Goal: Navigation & Orientation: Understand site structure

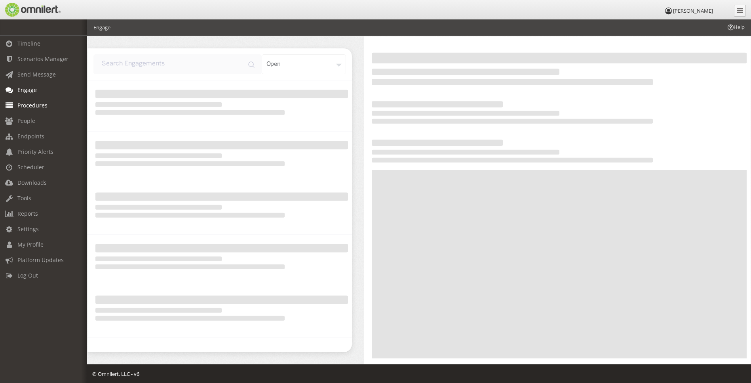
click at [33, 103] on span "Procedures" at bounding box center [32, 105] width 30 height 8
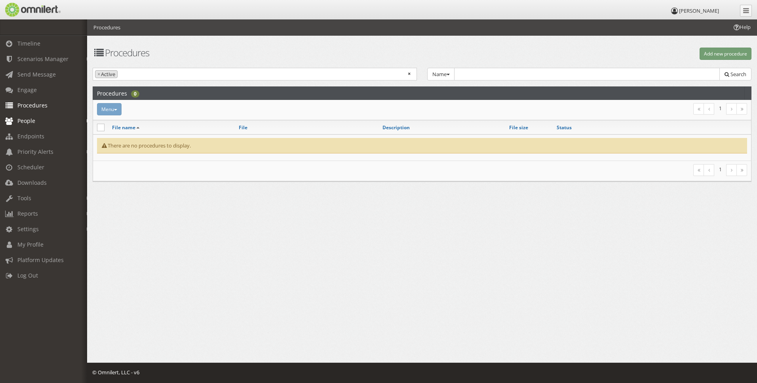
click at [29, 120] on span "People" at bounding box center [26, 121] width 18 height 8
click at [27, 135] on link "Subscribers" at bounding box center [47, 137] width 94 height 13
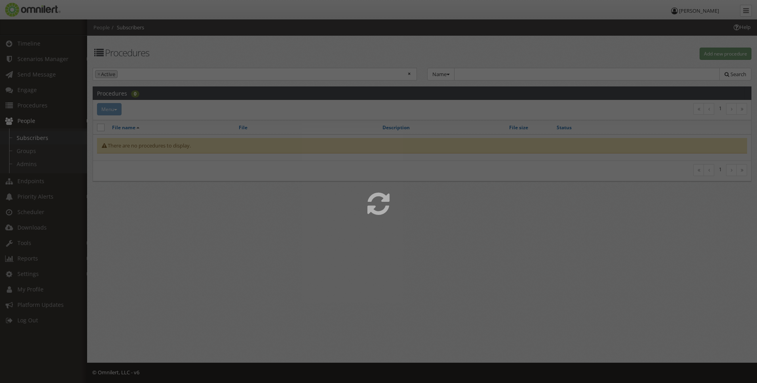
select select
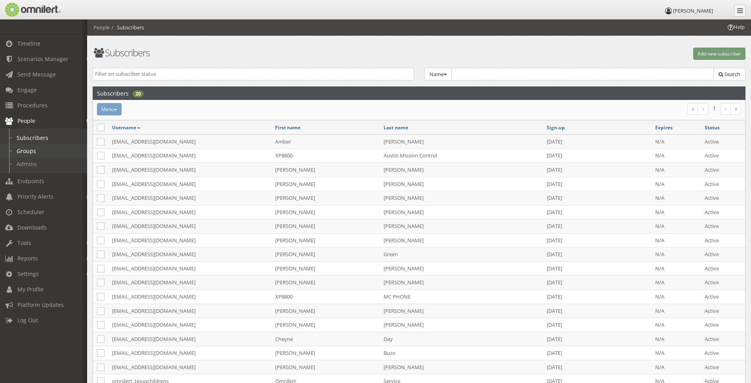
click at [26, 150] on link "Groups" at bounding box center [47, 150] width 94 height 13
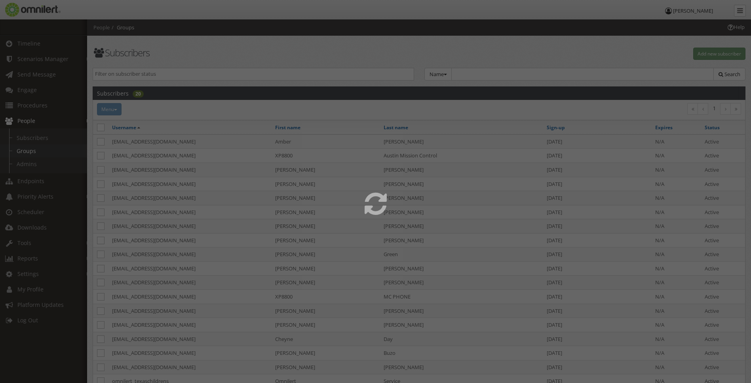
select select
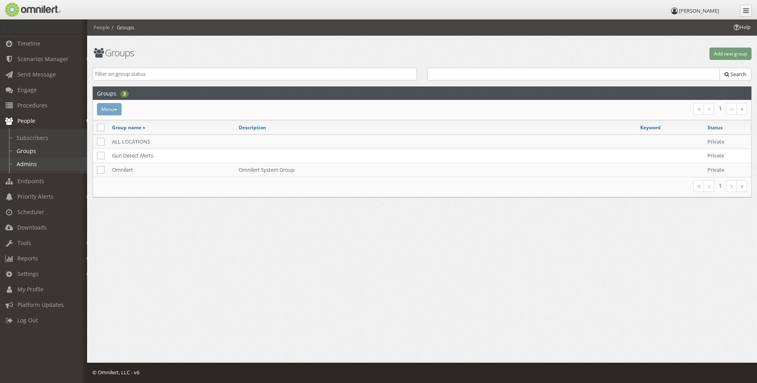
click at [23, 160] on link "Admins" at bounding box center [47, 163] width 94 height 13
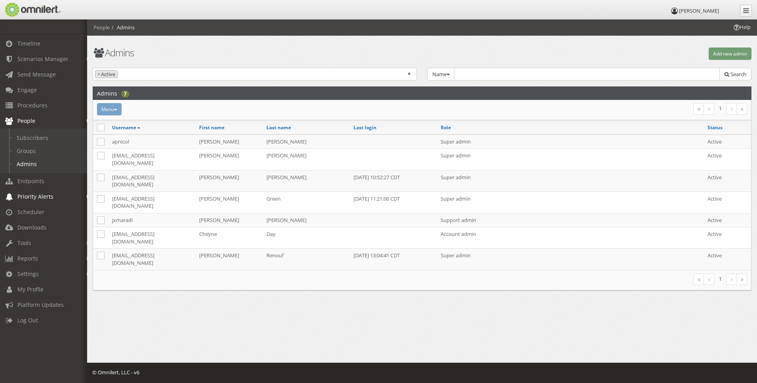
click at [24, 195] on span "Priority Alerts" at bounding box center [35, 196] width 36 height 8
click at [29, 212] on span "Scheduler" at bounding box center [30, 212] width 27 height 8
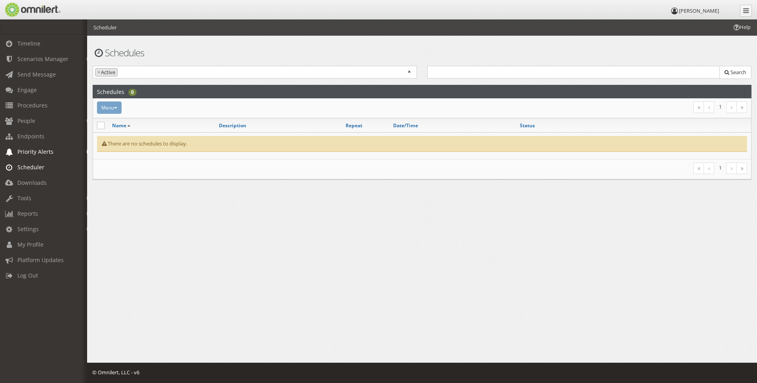
click at [32, 151] on span "Priority Alerts" at bounding box center [35, 152] width 36 height 8
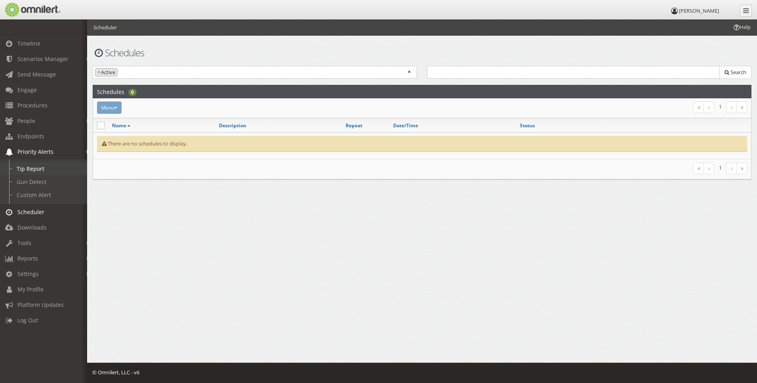
click at [17, 167] on link "Tip Report" at bounding box center [47, 168] width 94 height 13
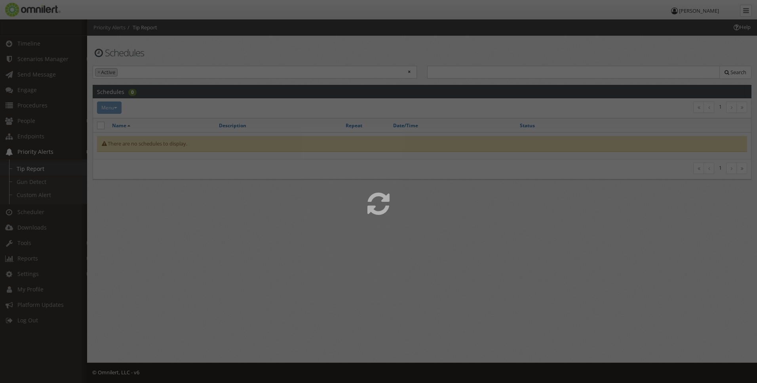
select select
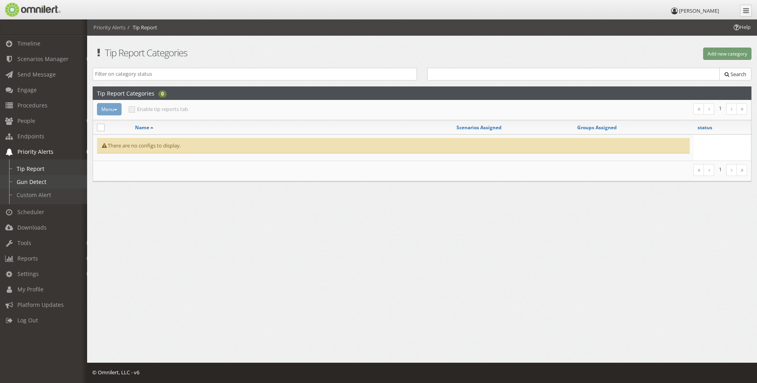
click at [23, 183] on link "Gun Detect" at bounding box center [47, 181] width 94 height 13
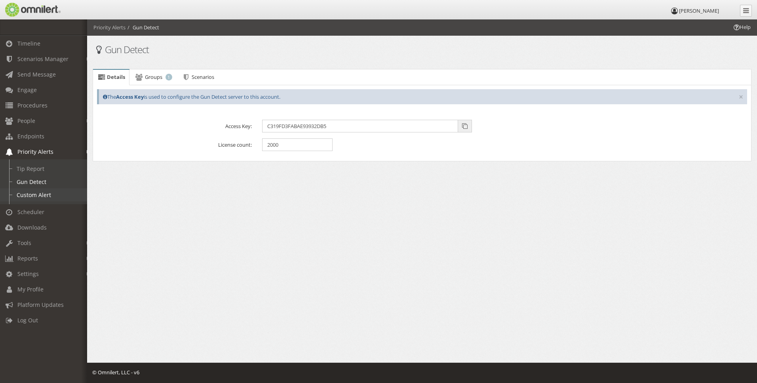
click at [23, 192] on link "Custom Alert" at bounding box center [47, 194] width 94 height 13
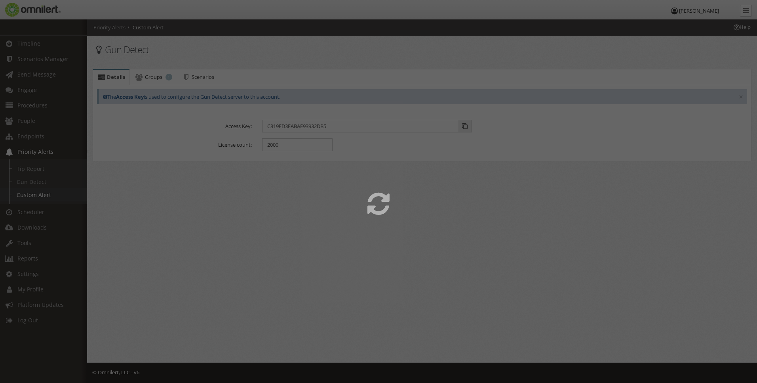
select select
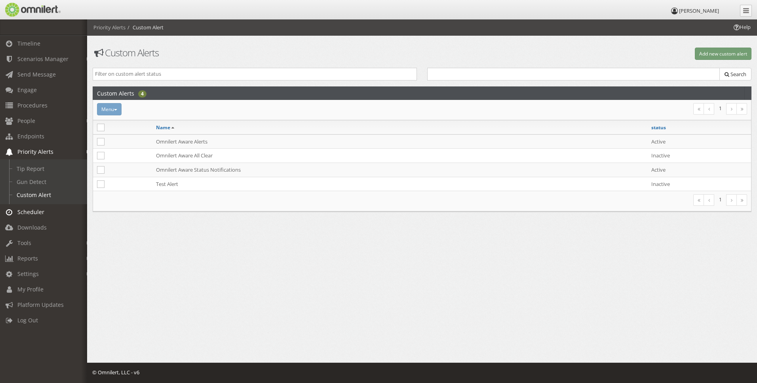
click at [31, 210] on span "Scheduler" at bounding box center [30, 212] width 27 height 8
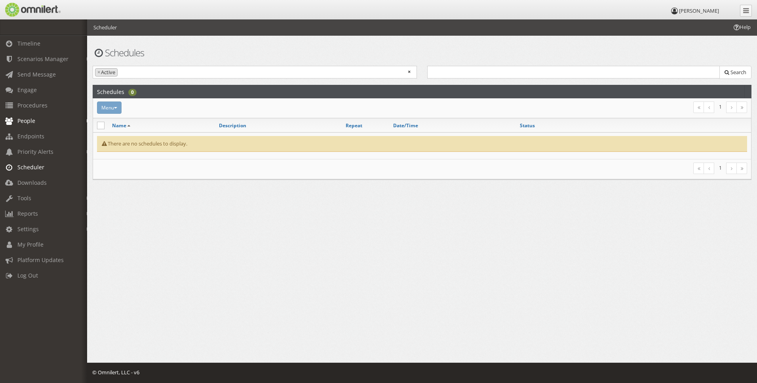
click at [27, 123] on span "People" at bounding box center [26, 121] width 18 height 8
click at [25, 137] on link "Subscribers" at bounding box center [47, 137] width 94 height 13
select select
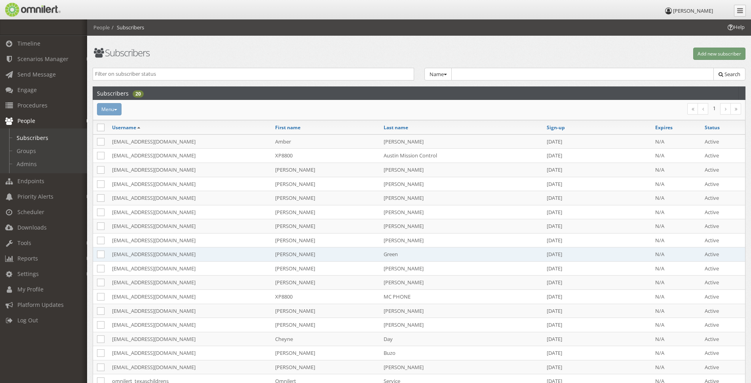
click at [125, 254] on td "[EMAIL_ADDRESS][DOMAIN_NAME]" at bounding box center [189, 254] width 163 height 14
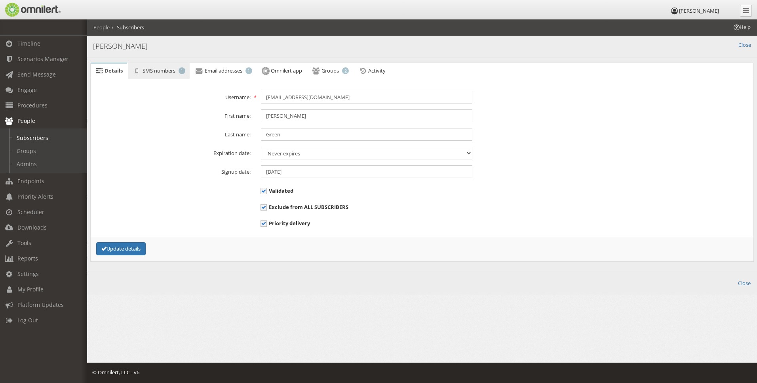
click at [160, 73] on span "SMS numbers" at bounding box center [159, 70] width 33 height 7
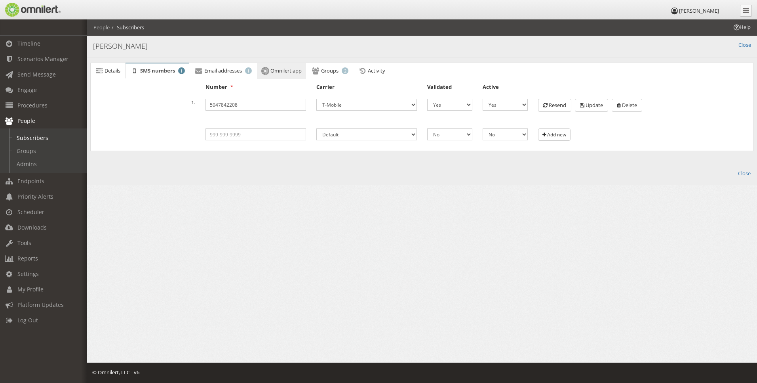
click at [289, 69] on span "Omnilert app" at bounding box center [285, 70] width 31 height 7
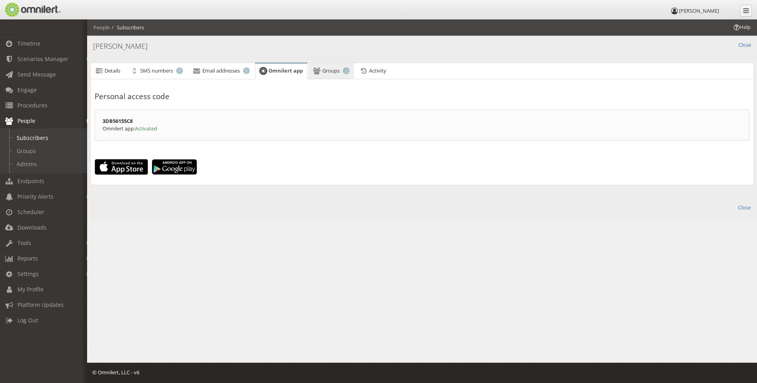
click at [334, 72] on span "Groups" at bounding box center [330, 70] width 17 height 7
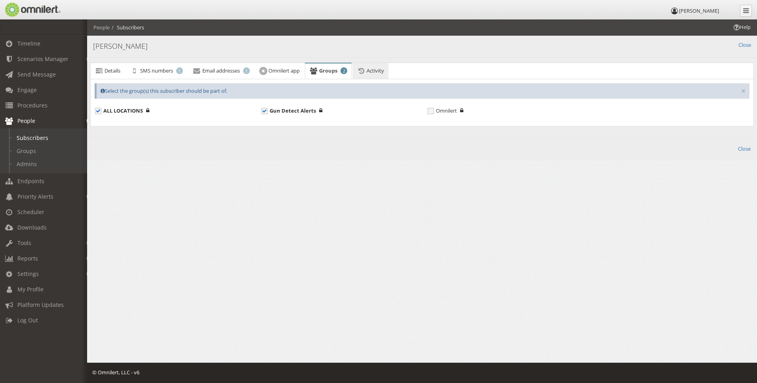
click at [382, 72] on span "Activity" at bounding box center [375, 70] width 17 height 7
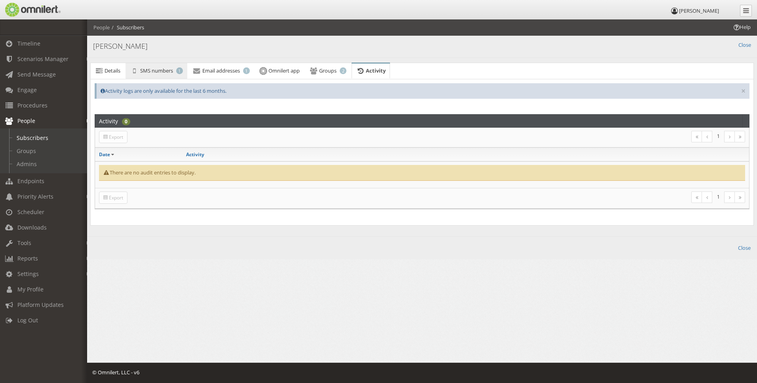
click at [162, 69] on span "SMS numbers" at bounding box center [156, 70] width 33 height 7
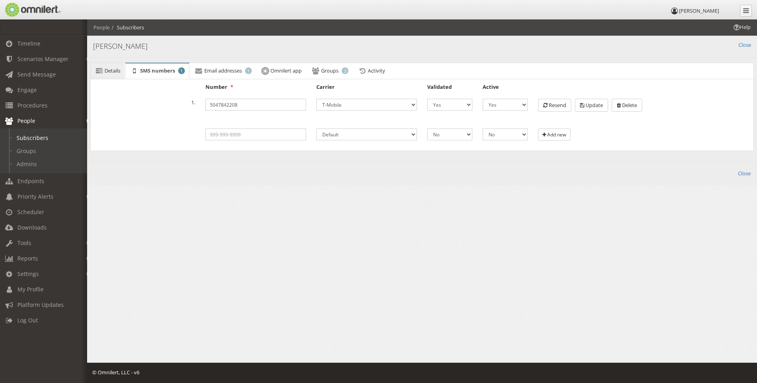
click at [113, 69] on span "Details" at bounding box center [113, 70] width 16 height 7
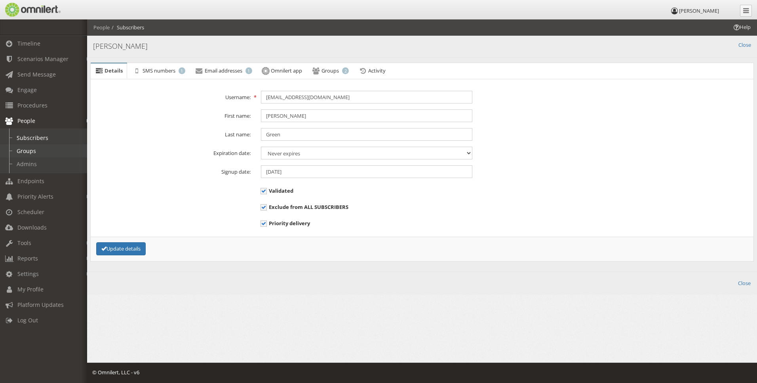
click at [27, 151] on link "Groups" at bounding box center [47, 150] width 94 height 13
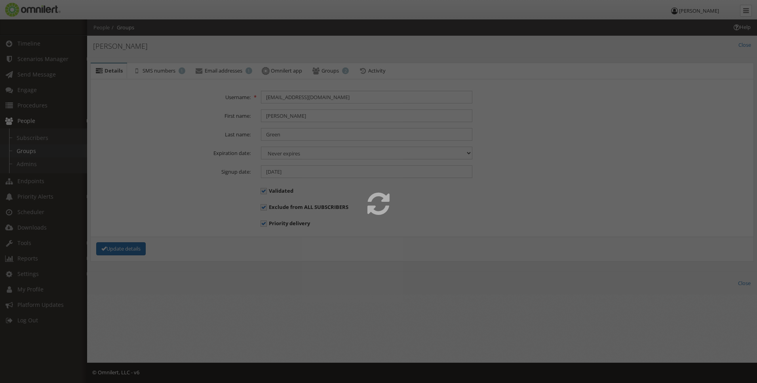
select select
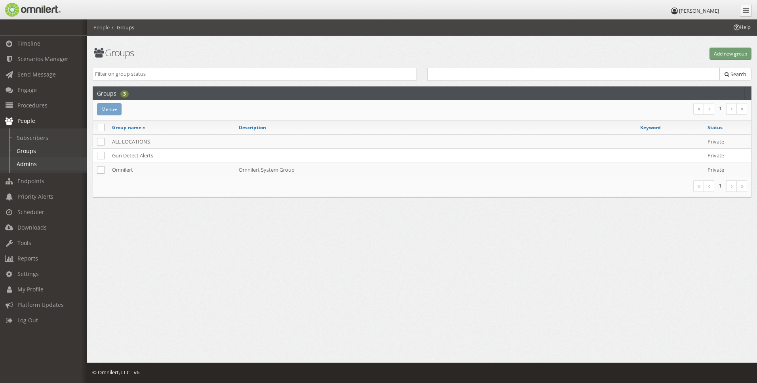
click at [29, 164] on link "Admins" at bounding box center [47, 163] width 94 height 13
